Goal: Browse casually: Explore the website without a specific task or goal

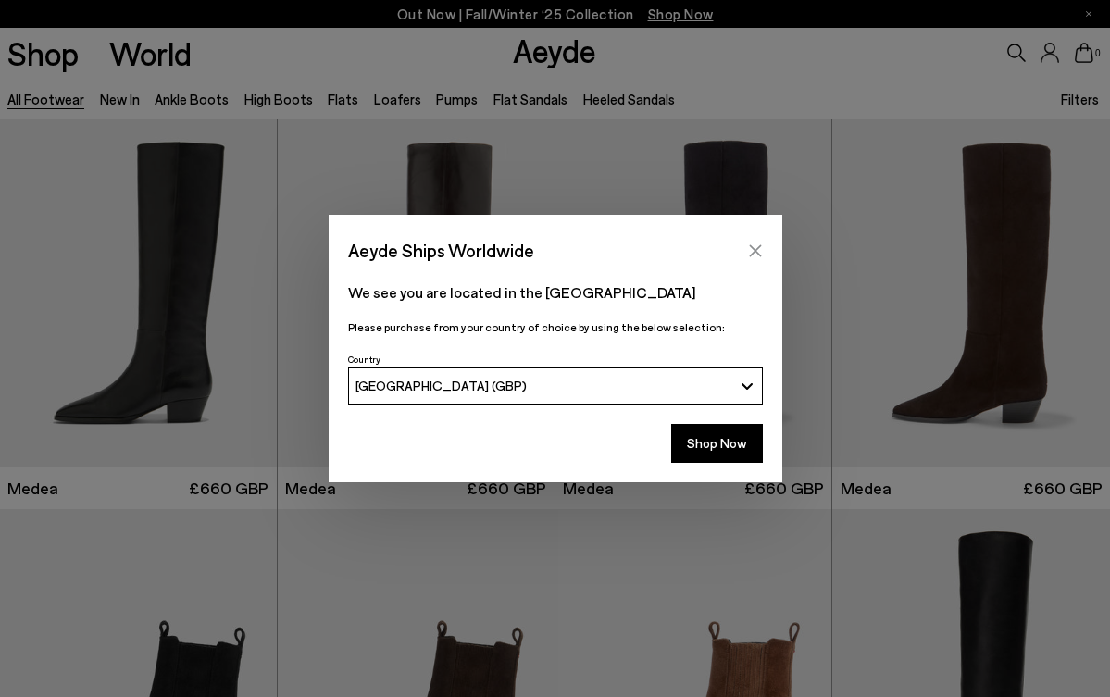
click at [753, 246] on icon "Close" at bounding box center [755, 250] width 15 height 15
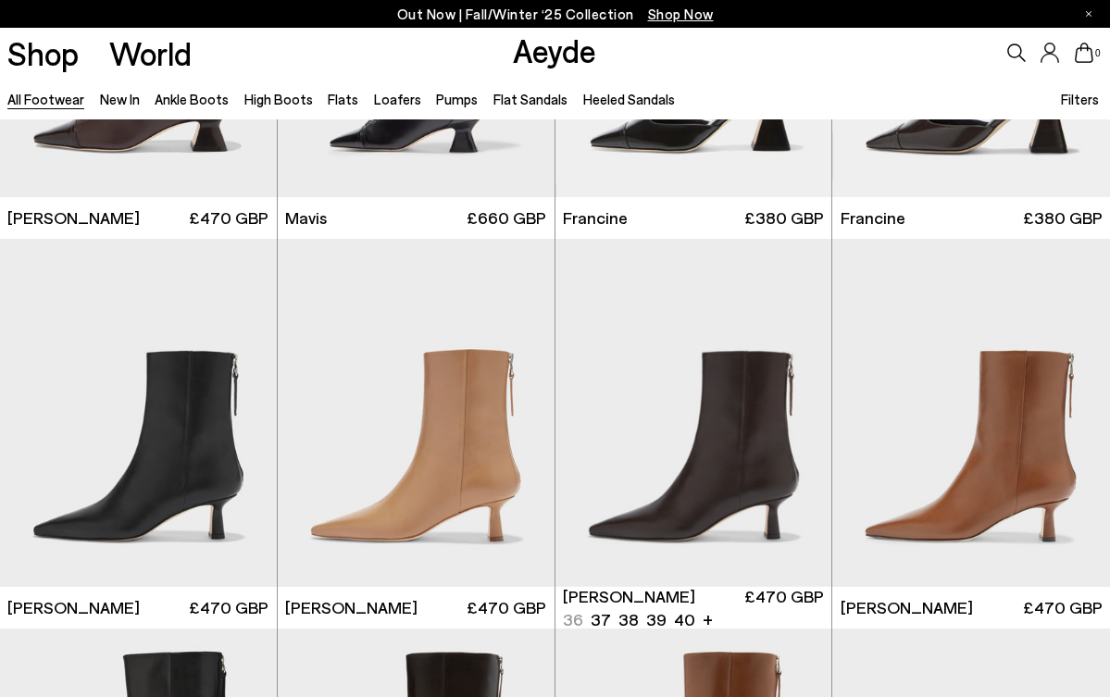
scroll to position [1523, 0]
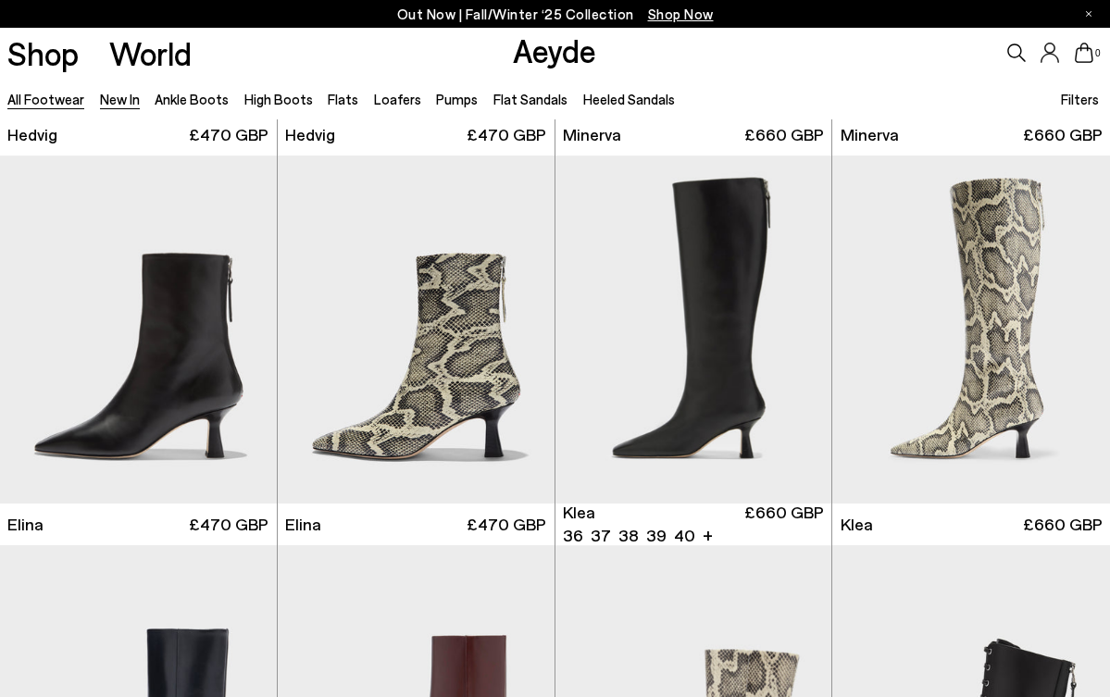
click at [116, 94] on link "New In" at bounding box center [120, 99] width 40 height 17
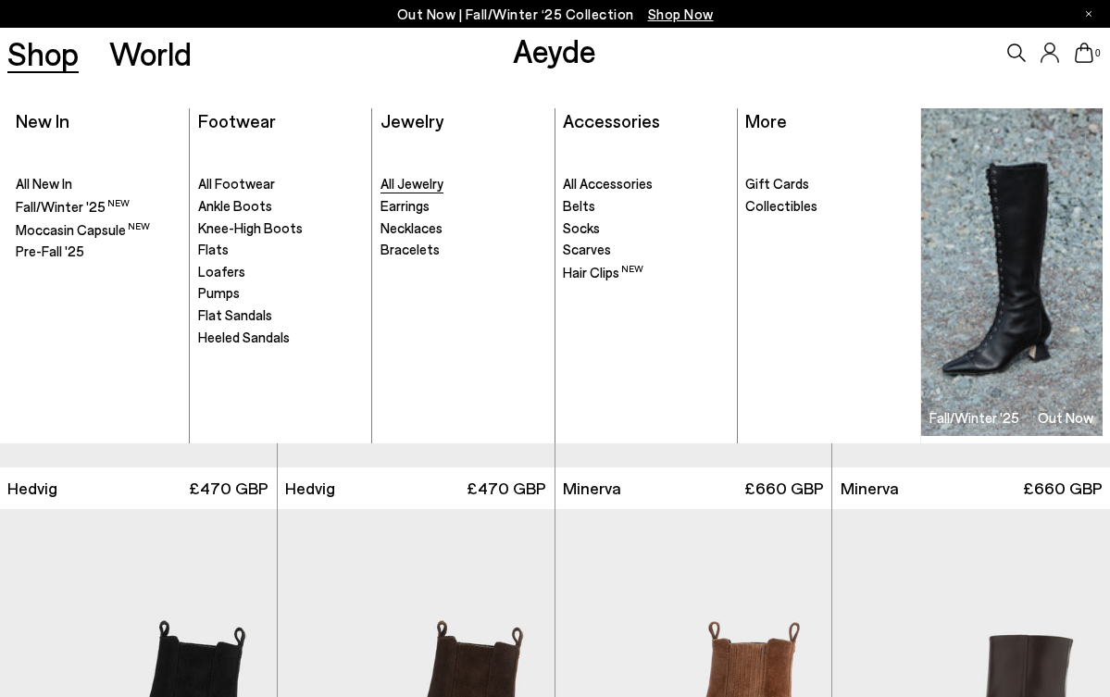
click at [401, 180] on span "All Jewelry" at bounding box center [411, 183] width 63 height 17
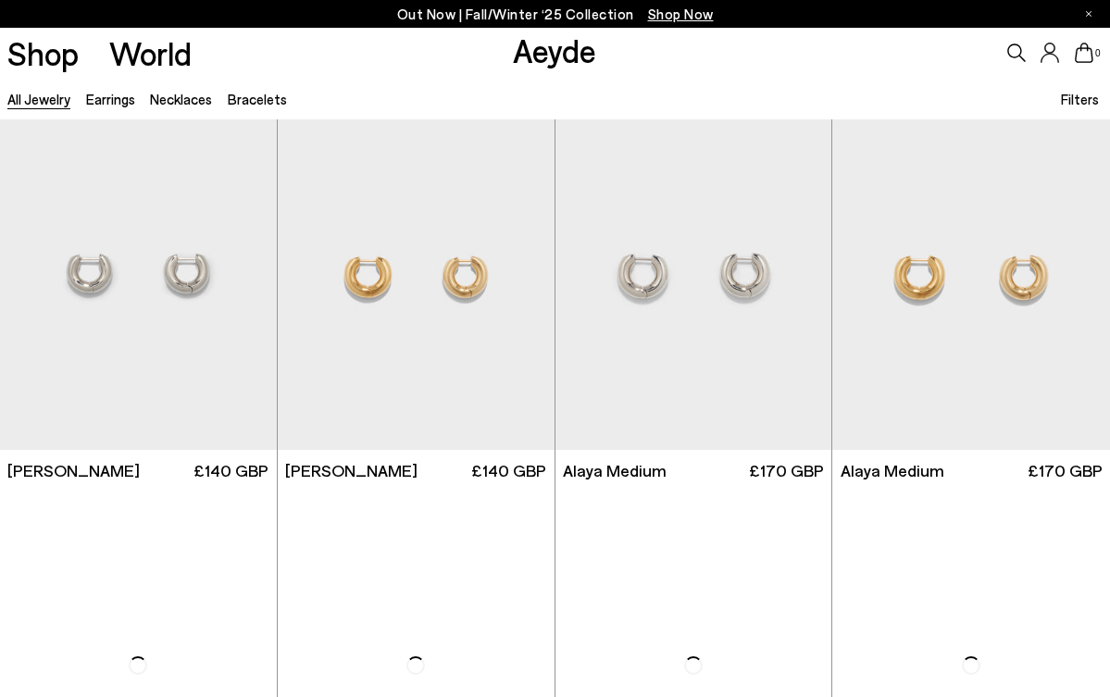
scroll to position [18, 0]
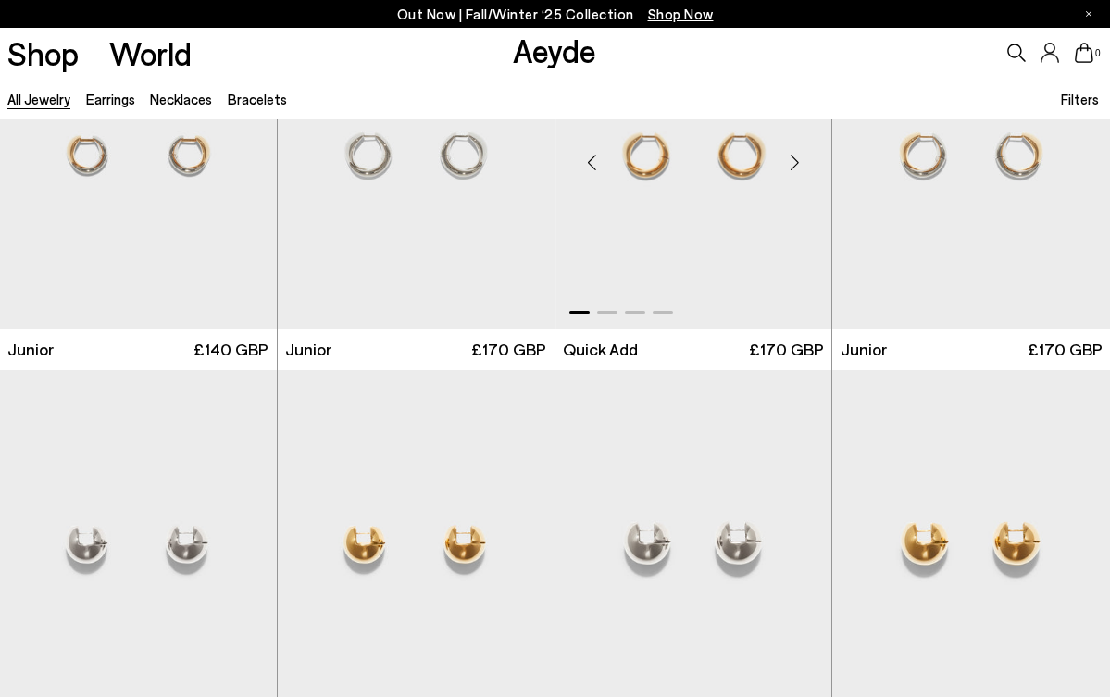
scroll to position [2094, 0]
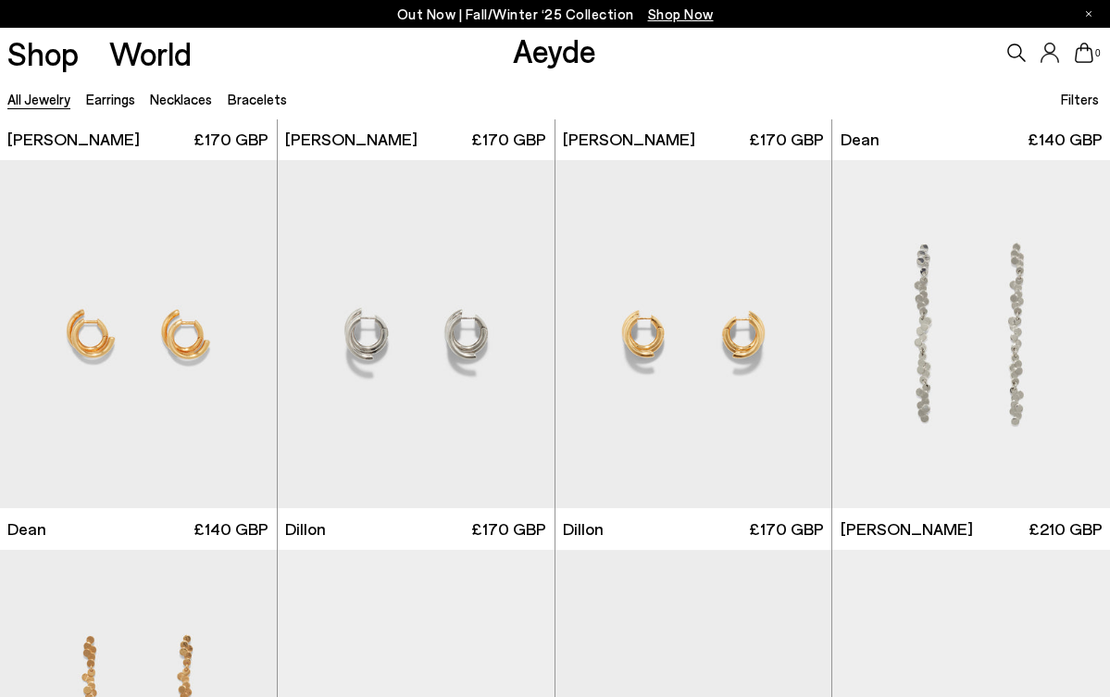
scroll to position [3075, 0]
